Goal: Task Accomplishment & Management: Use online tool/utility

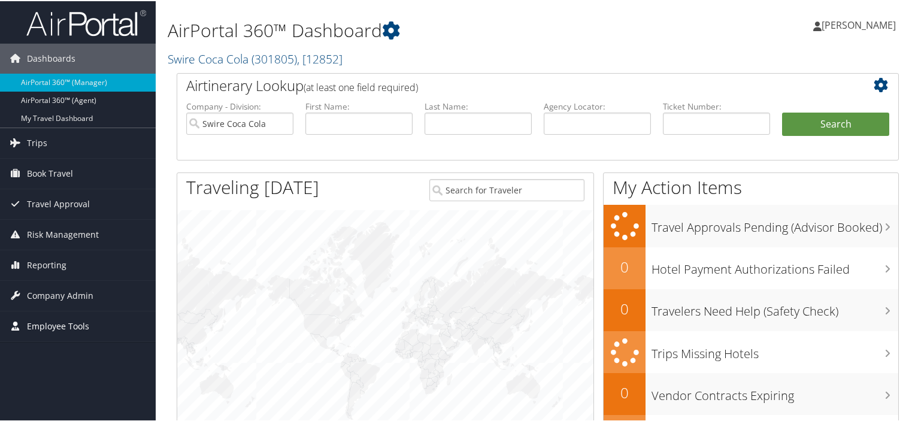
click at [68, 321] on span "Employee Tools" at bounding box center [58, 325] width 62 height 30
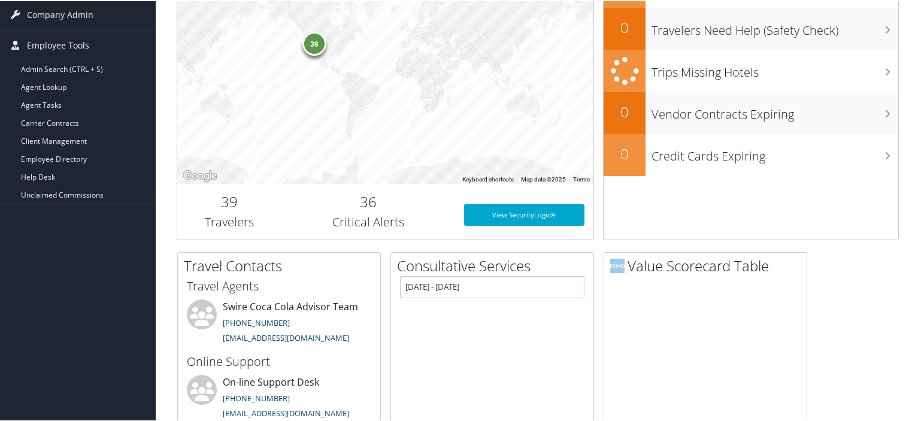
scroll to position [299, 0]
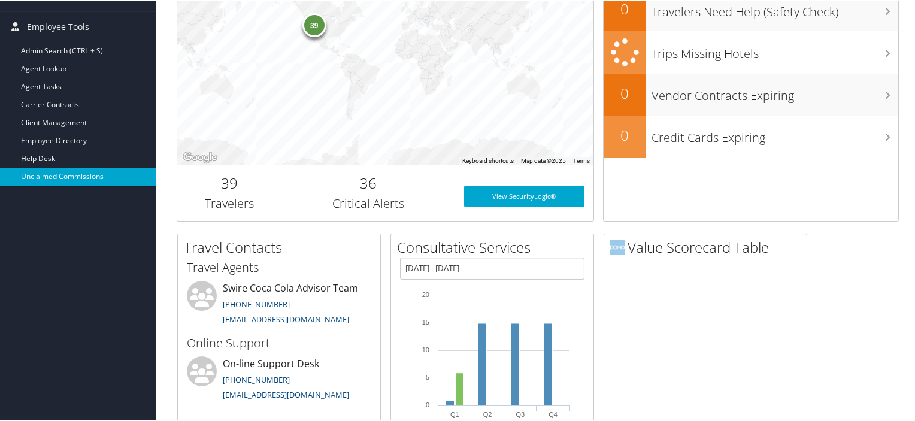
click at [80, 172] on link "Unclaimed Commissions" at bounding box center [78, 175] width 156 height 18
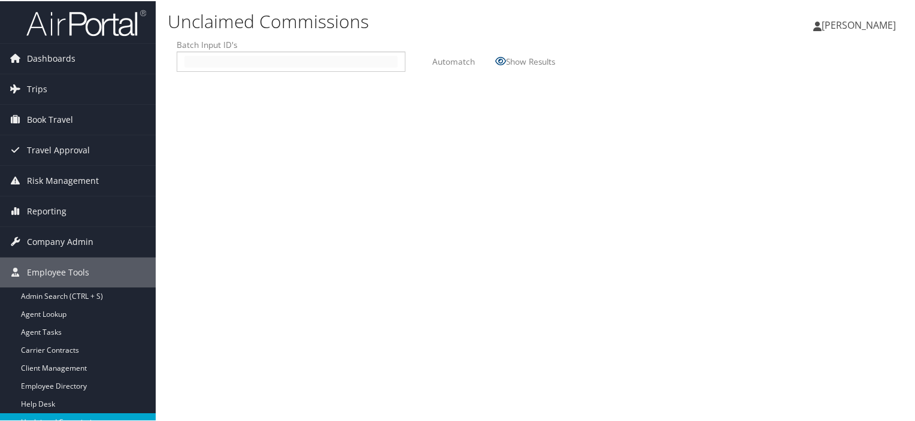
click at [199, 59] on input "text" at bounding box center [290, 60] width 213 height 12
type input "2508288"
click at [447, 58] on label "Automatch" at bounding box center [453, 60] width 43 height 22
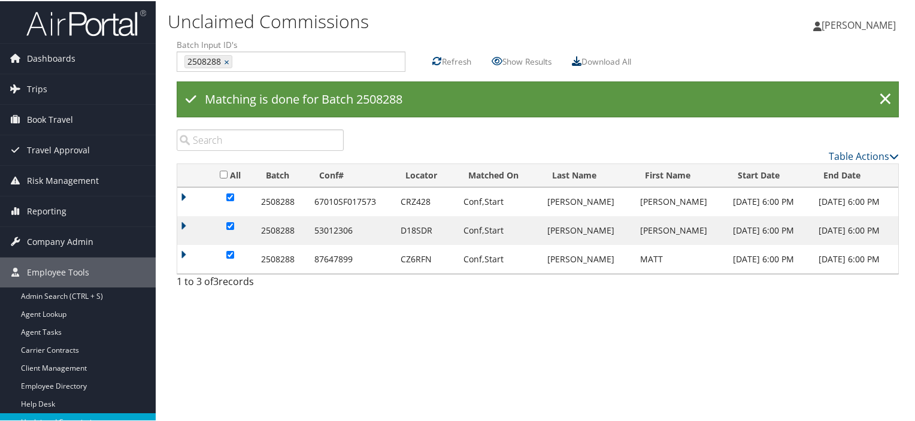
click at [581, 61] on icon at bounding box center [577, 60] width 10 height 10
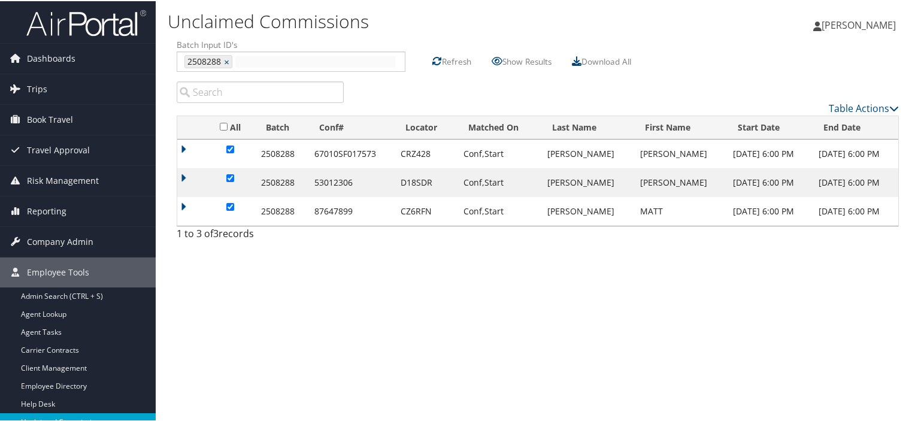
click at [242, 59] on input "text" at bounding box center [315, 60] width 160 height 12
type input "2508287"
type input "2508288, 2508287"
click at [225, 59] on link "×" at bounding box center [228, 60] width 8 height 12
type input "2508287"
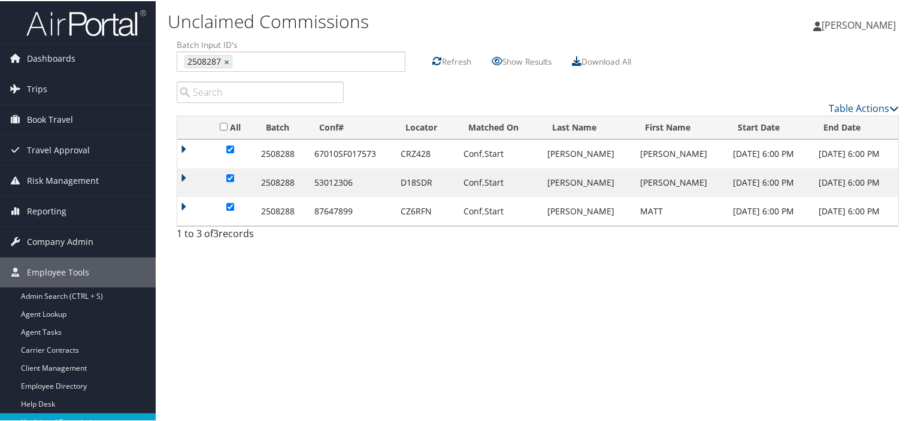
click at [451, 59] on label "Refresh" at bounding box center [456, 60] width 29 height 22
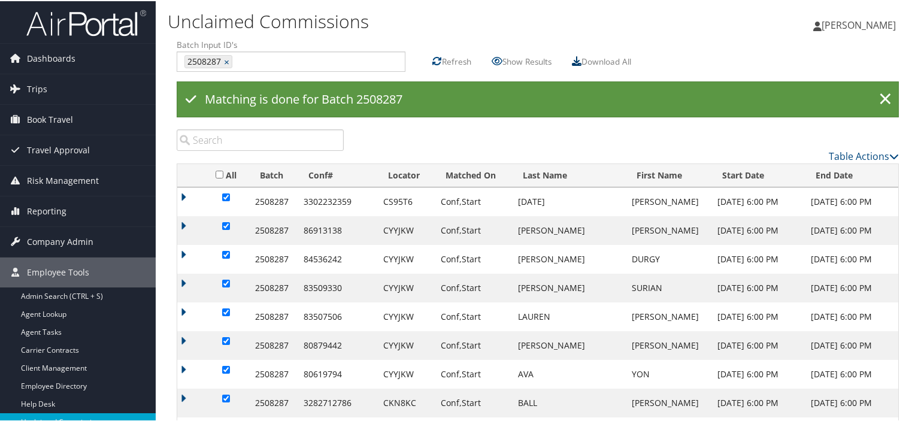
click at [579, 57] on icon at bounding box center [577, 60] width 10 height 10
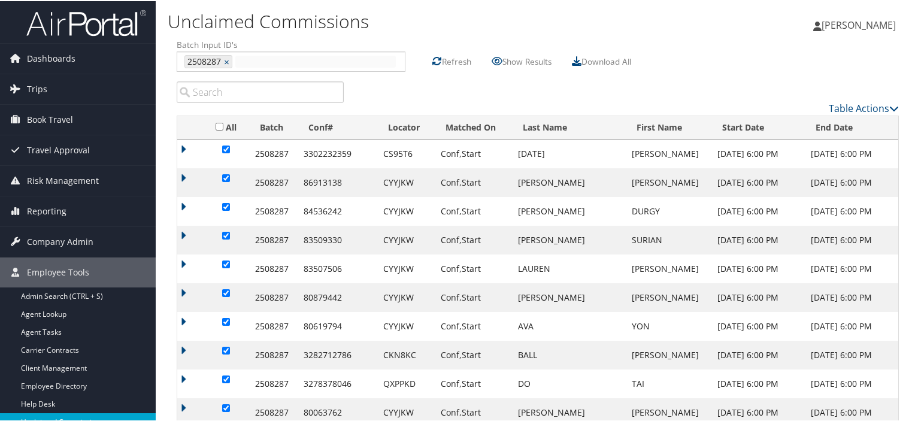
click at [261, 59] on input "text" at bounding box center [315, 60] width 160 height 12
type input "2508289"
type input "2508287, 2508289"
click at [226, 61] on link "×" at bounding box center [228, 60] width 8 height 12
type input "2508289"
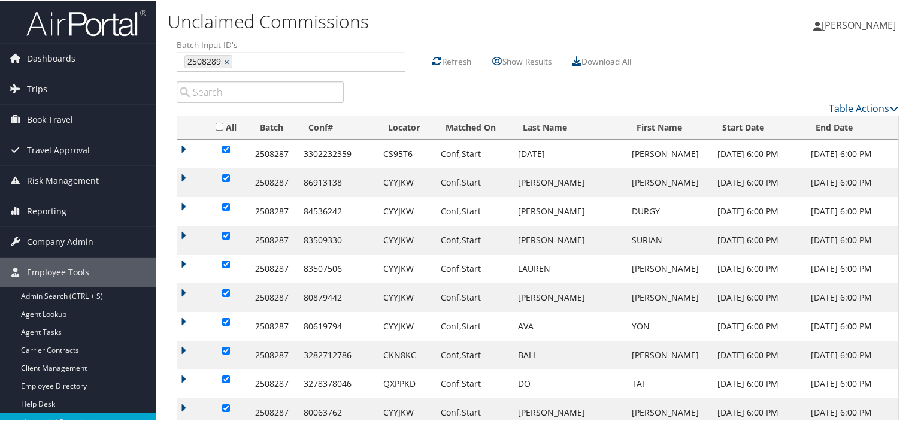
click at [448, 59] on label "Refresh" at bounding box center [456, 60] width 29 height 22
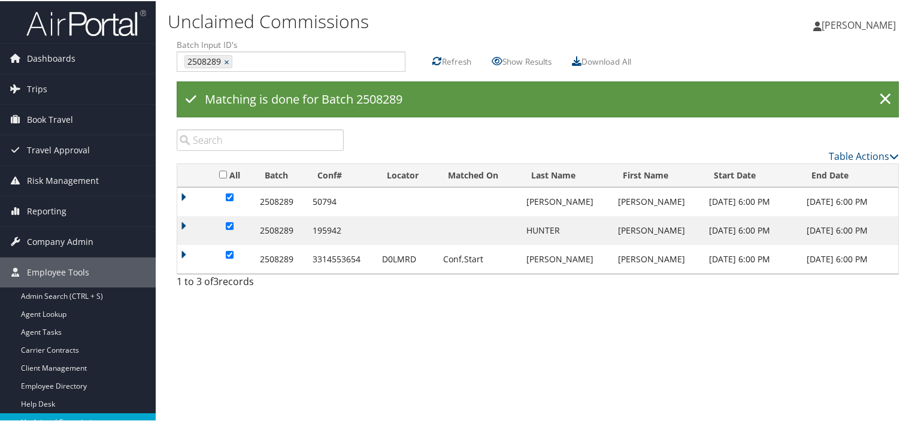
click at [512, 368] on div "Unclaimed Commissions [PERSON_NAME] [PERSON_NAME] My Settings Travel Agency Con…" at bounding box center [538, 210] width 764 height 421
click at [580, 57] on icon at bounding box center [577, 60] width 10 height 10
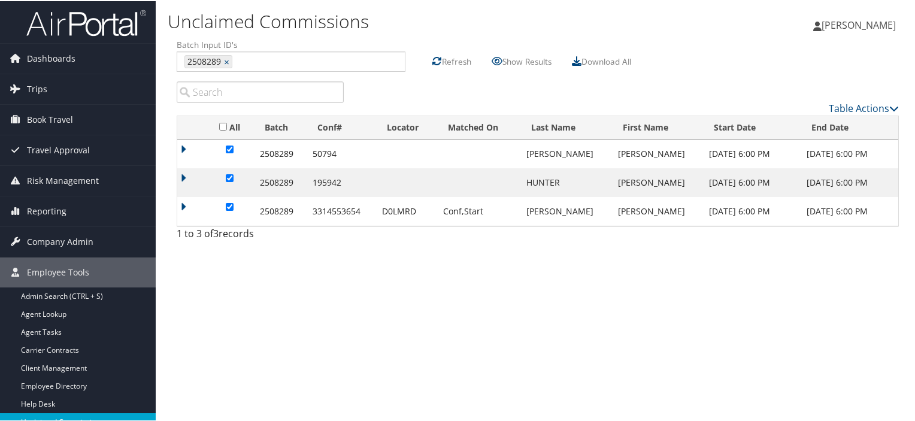
click at [444, 297] on div "Unclaimed Commissions [PERSON_NAME] [PERSON_NAME] My Settings Travel Agency Con…" at bounding box center [538, 210] width 764 height 421
